Goal: Information Seeking & Learning: Learn about a topic

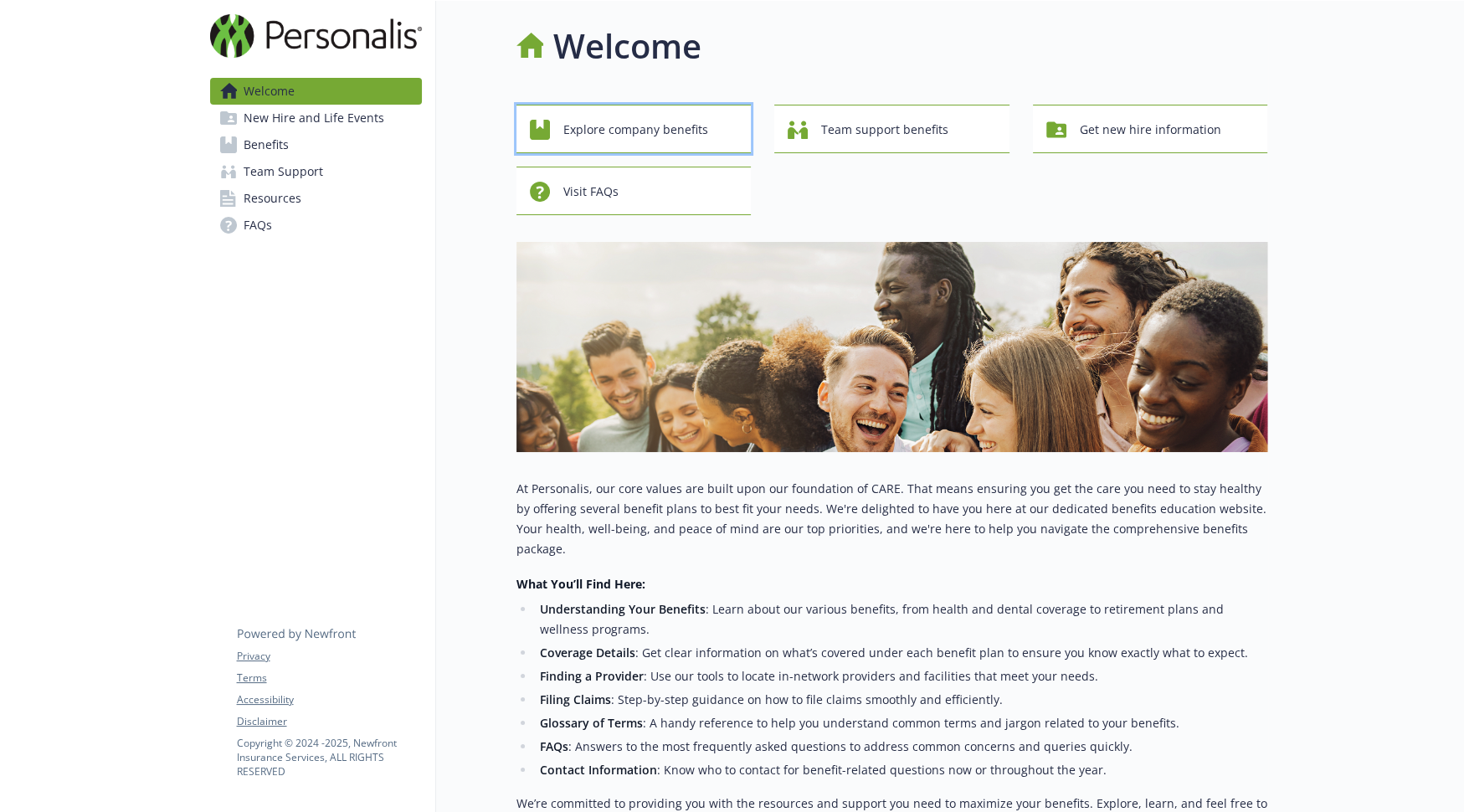
click at [589, 145] on span "Explore company benefits" at bounding box center [636, 129] width 145 height 31
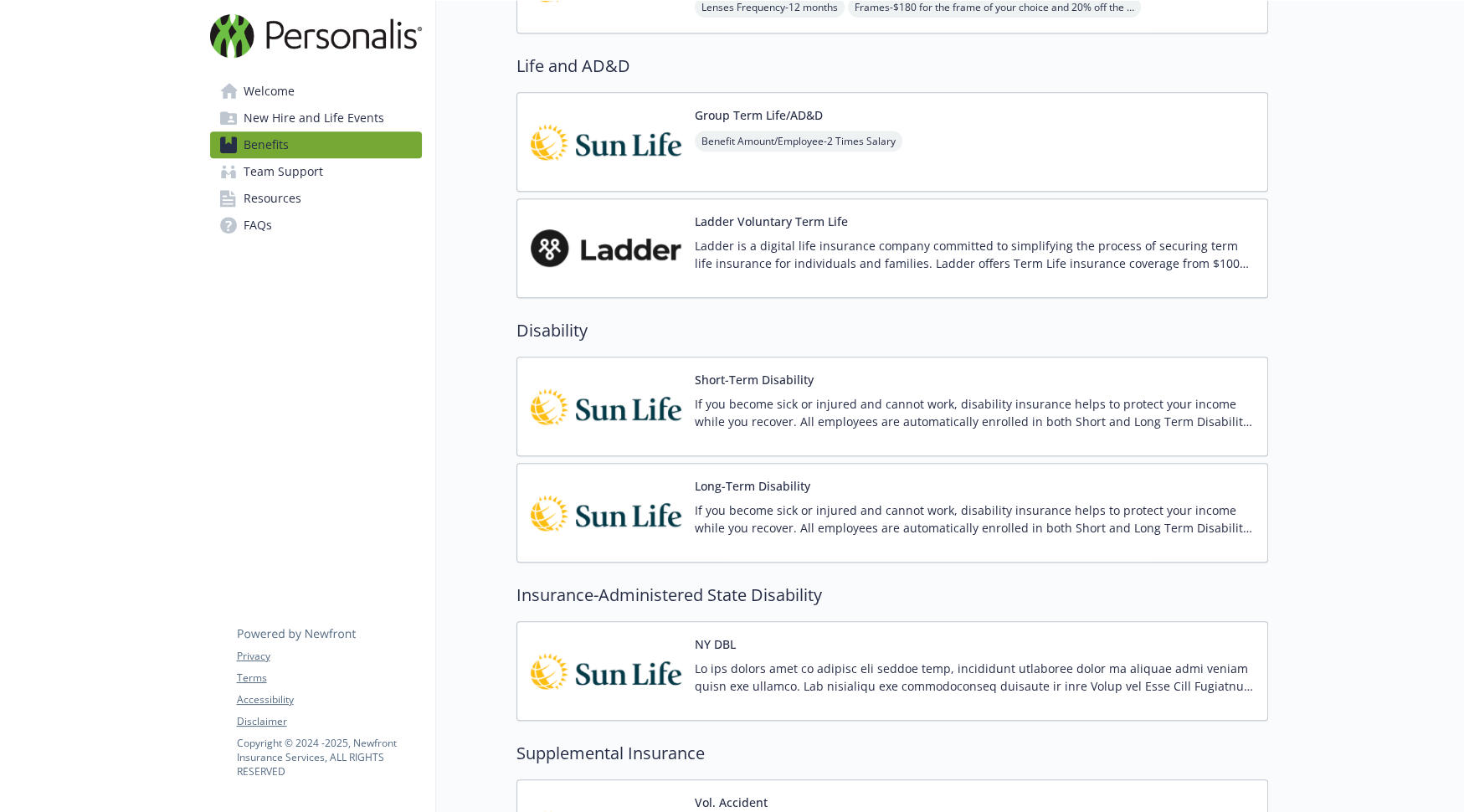
scroll to position [902, 0]
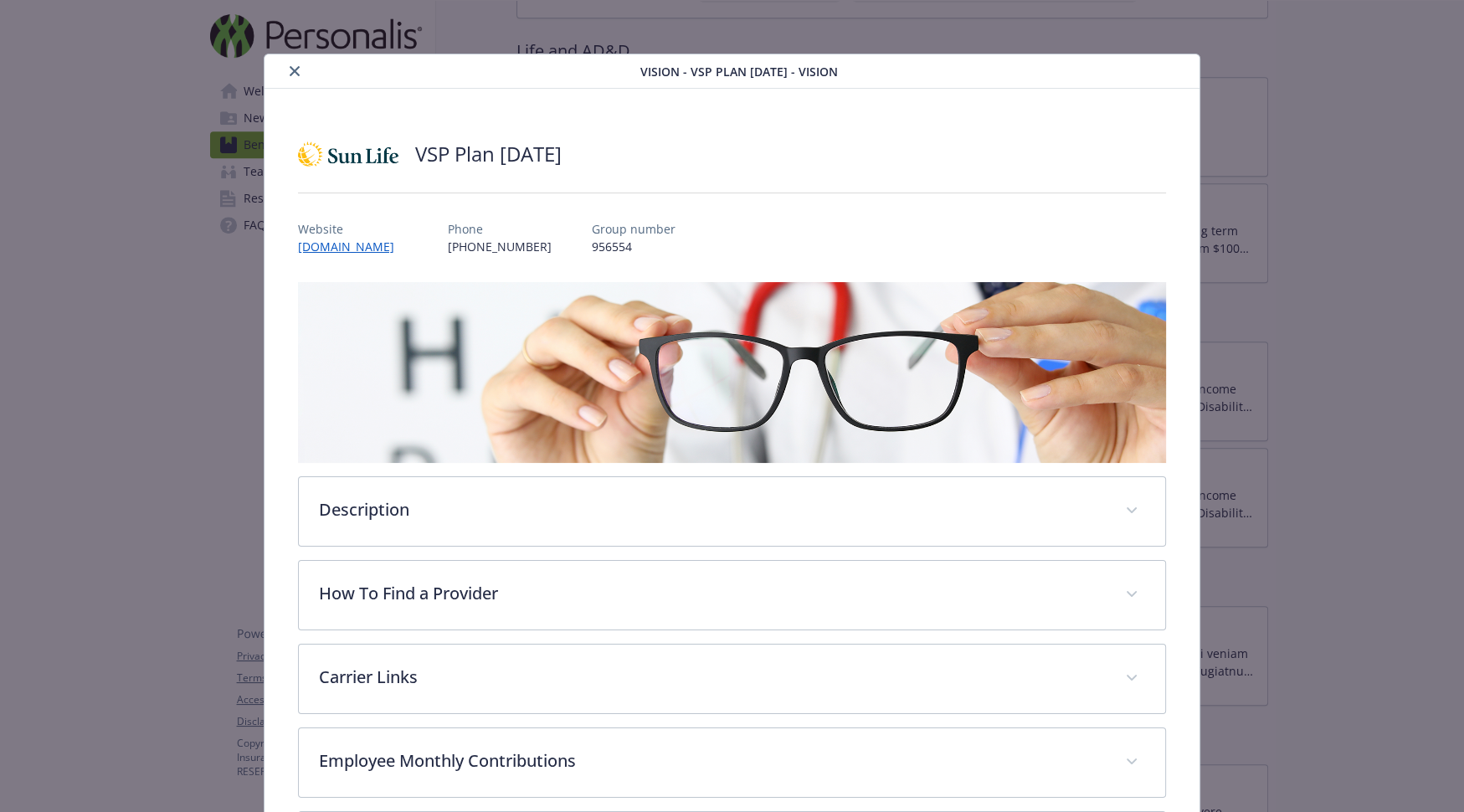
scroll to position [50, 0]
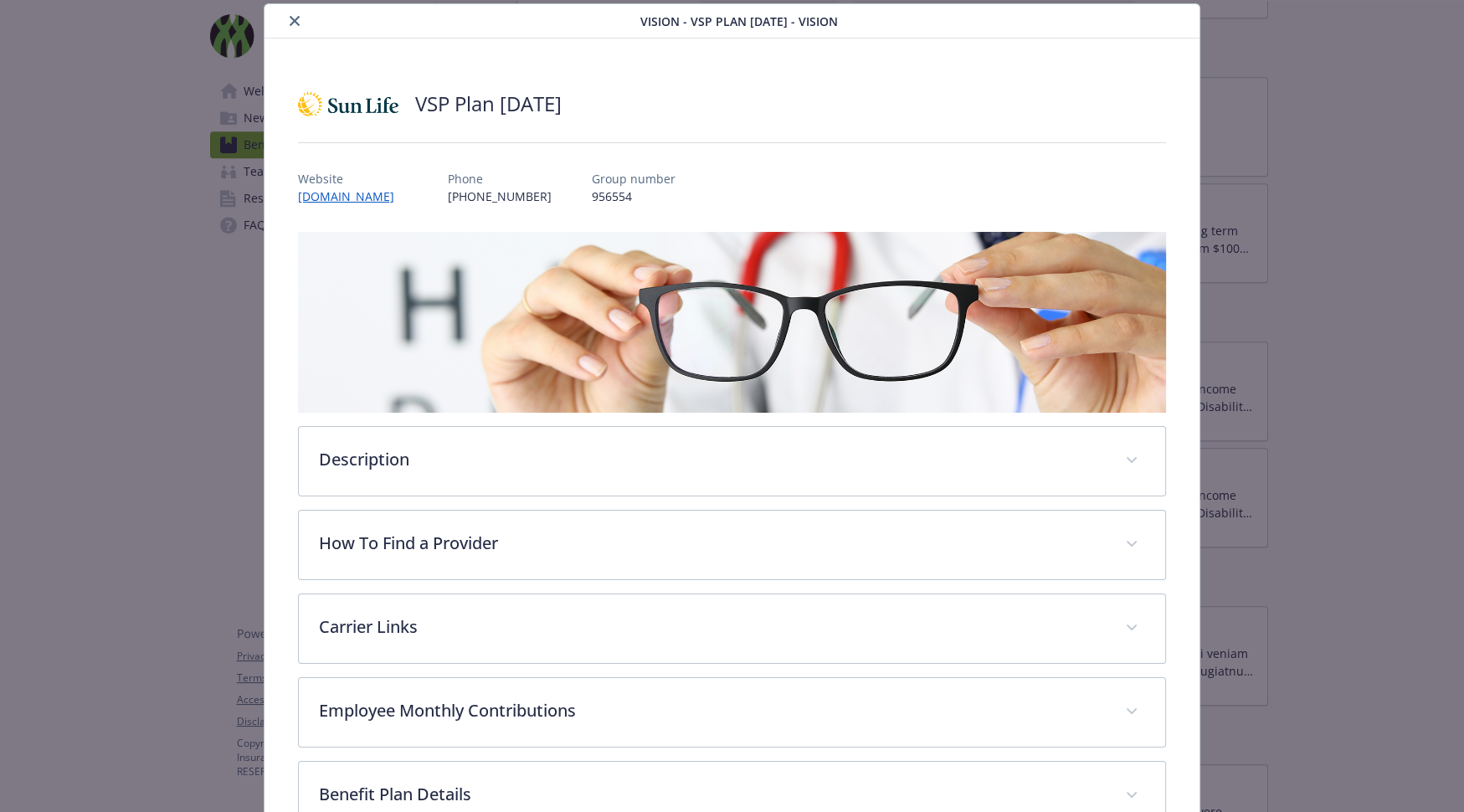
drag, startPoint x: 430, startPoint y: 118, endPoint x: 633, endPoint y: 114, distance: 203.0
click at [633, 114] on div "VSP Plan [DATE]" at bounding box center [732, 104] width 868 height 50
drag, startPoint x: 586, startPoint y: 232, endPoint x: 655, endPoint y: 235, distance: 69.1
click at [655, 205] on p "956554" at bounding box center [633, 196] width 83 height 18
click at [584, 248] on div "VSP Plan [DATE] Website [DOMAIN_NAME] Phone [PHONE_NUMBER] Group number 956554 …" at bounding box center [732, 538] width 868 height 920
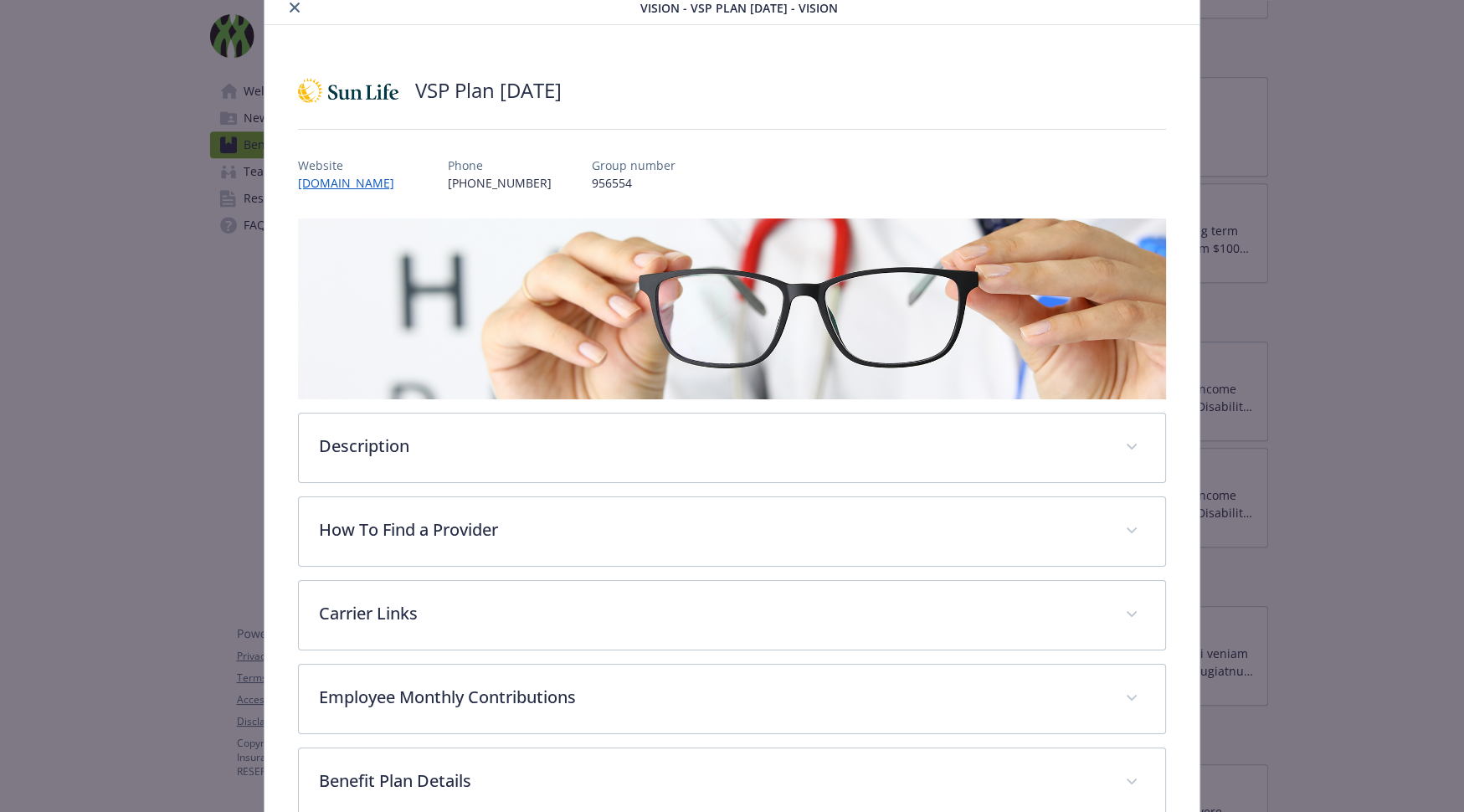
scroll to position [0, 0]
